Goal: Find specific page/section: Find specific page/section

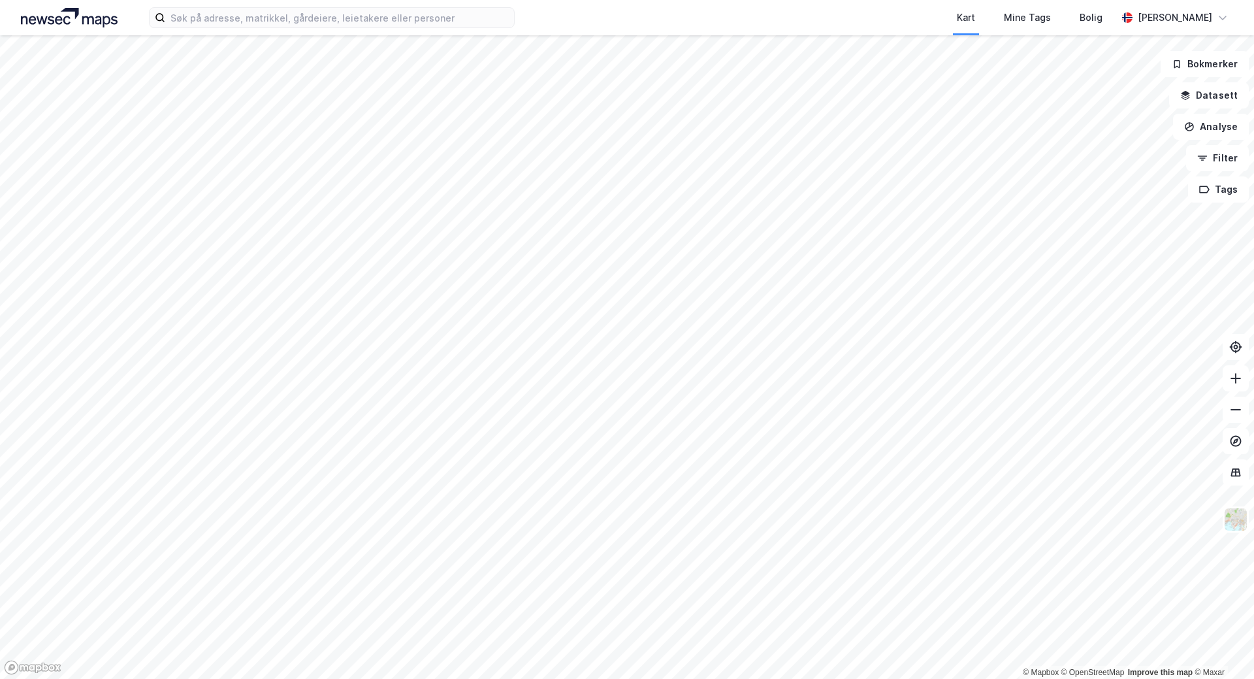
click at [384, 33] on div "Kart Mine Tags Bolig [PERSON_NAME]" at bounding box center [627, 17] width 1254 height 35
click at [385, 15] on input at bounding box center [339, 18] width 349 height 20
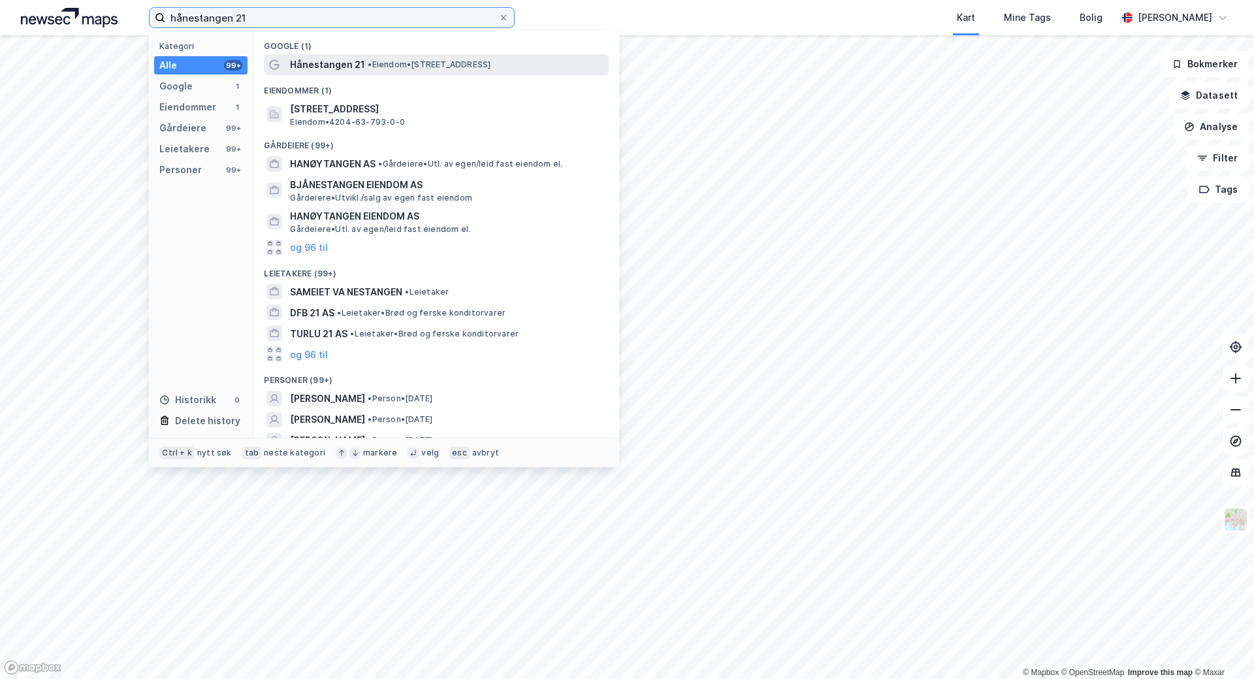
type input "hånestangen 21"
click at [355, 68] on span "Hånestangen 21" at bounding box center [327, 65] width 75 height 16
